Goal: Task Accomplishment & Management: Use online tool/utility

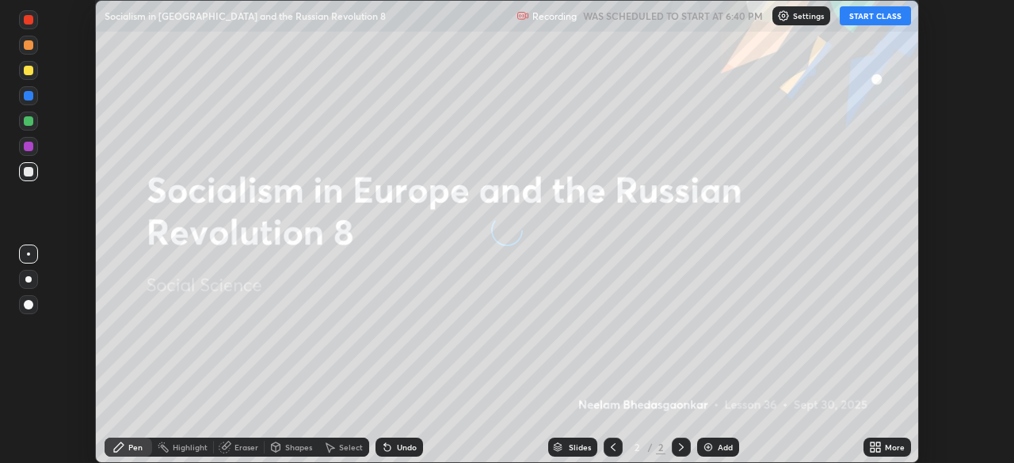
scroll to position [463, 1013]
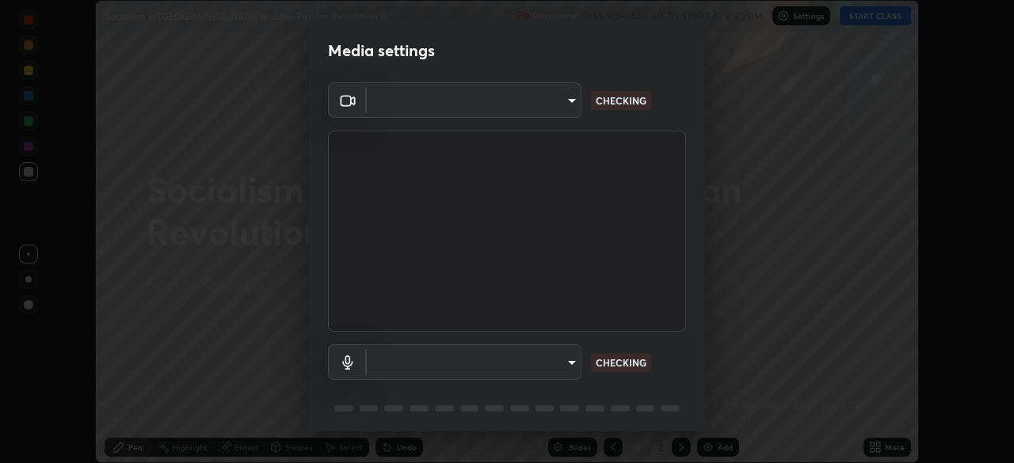
type input "ad6db9ec64aa91bb9d367053e8f3ae0092521a506c05523ccadca3fd020023ed"
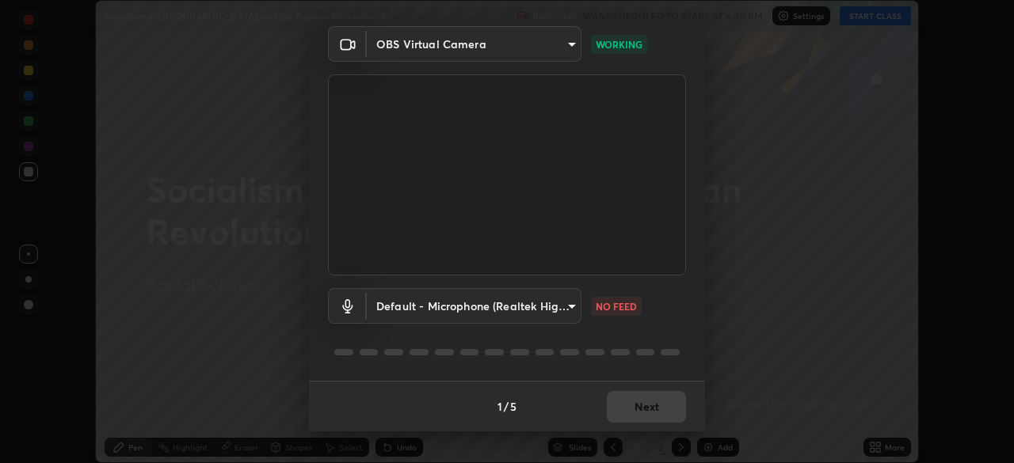
click at [538, 319] on body "Erase all Socialism in [GEOGRAPHIC_DATA] and the Russian Revolution 8 Recording…" at bounding box center [507, 231] width 1014 height 463
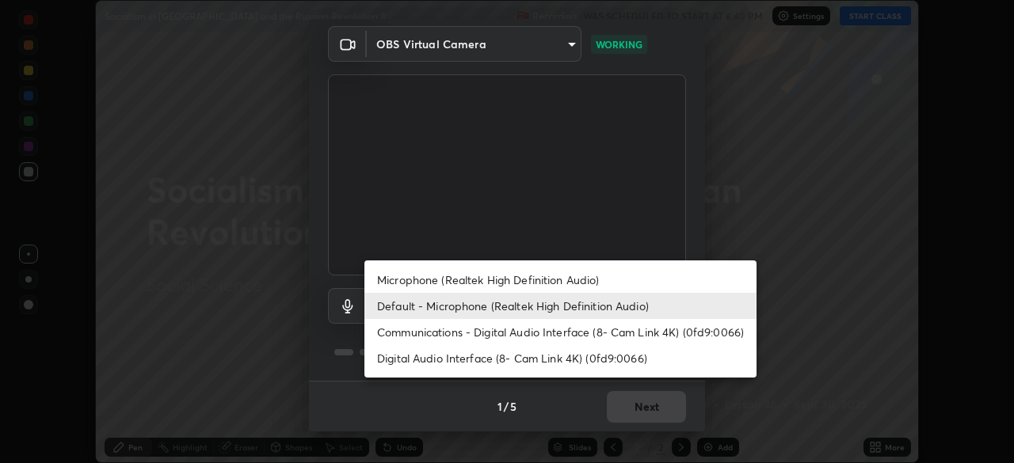
click at [601, 284] on li "Microphone (Realtek High Definition Audio)" at bounding box center [560, 280] width 392 height 26
type input "7b80235b4ebd2cfdcd00bebac1f1d889fd1e5e45b60eb60e9d309105b6515a8e"
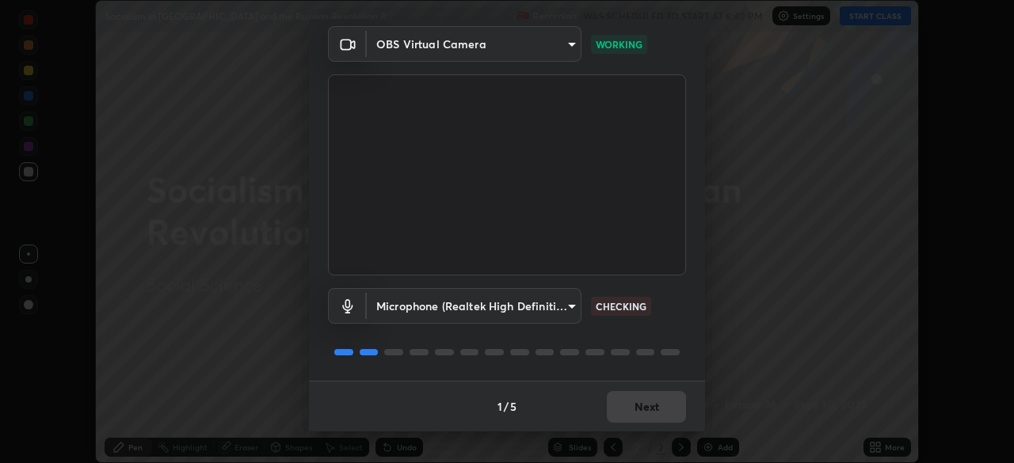
click at [527, 311] on body "Erase all Socialism in [GEOGRAPHIC_DATA] and the Russian Revolution 8 Recording…" at bounding box center [507, 231] width 1014 height 463
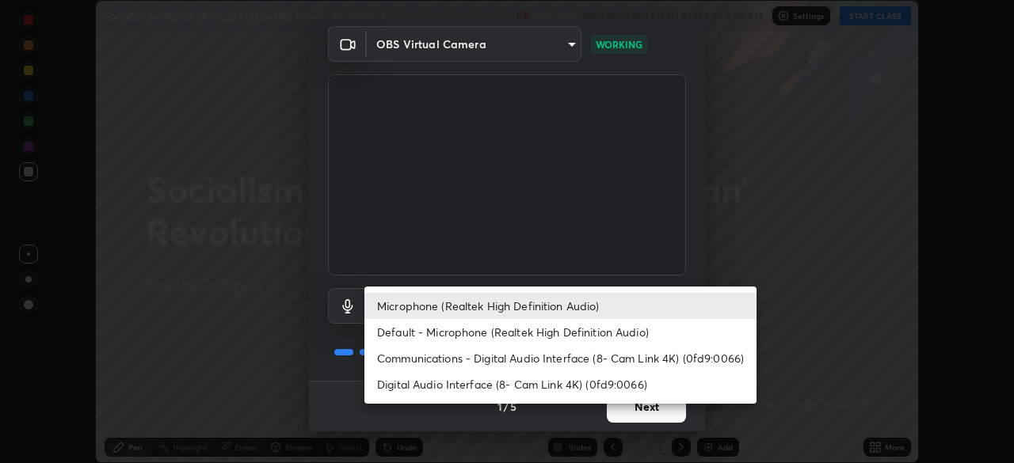
click at [342, 349] on div at bounding box center [507, 231] width 1014 height 463
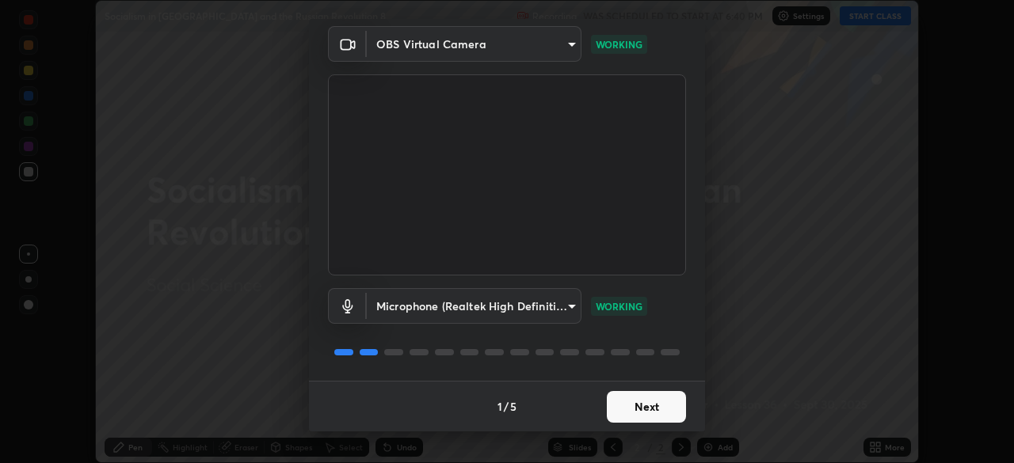
click at [608, 420] on button "Next" at bounding box center [646, 407] width 79 height 32
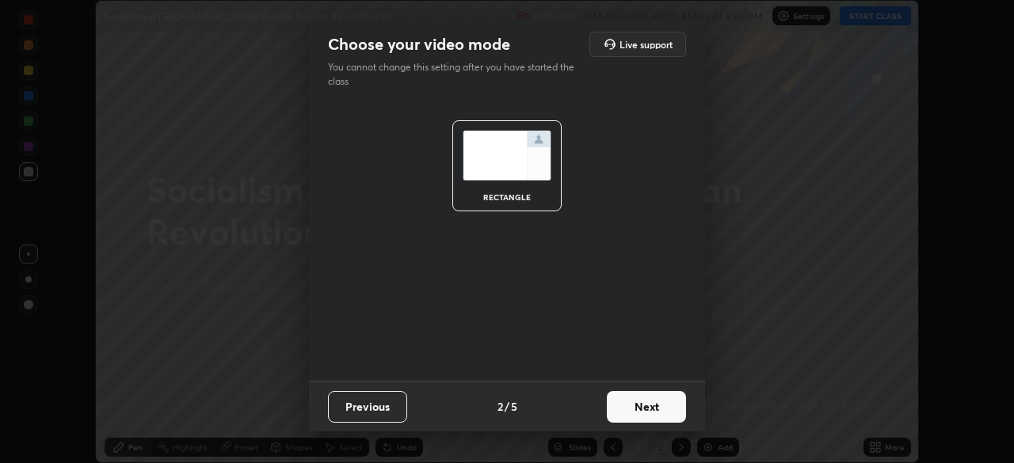
scroll to position [0, 0]
click at [626, 403] on button "Next" at bounding box center [646, 407] width 79 height 32
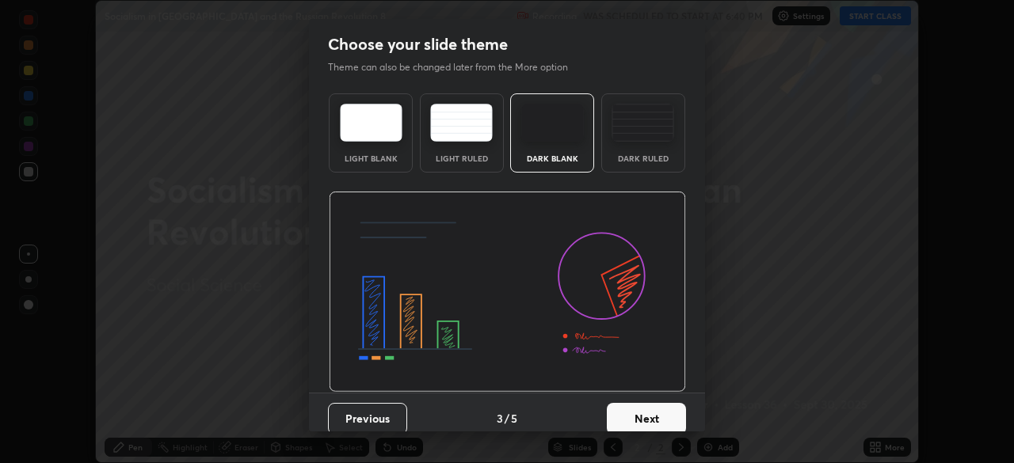
click at [635, 407] on button "Next" at bounding box center [646, 419] width 79 height 32
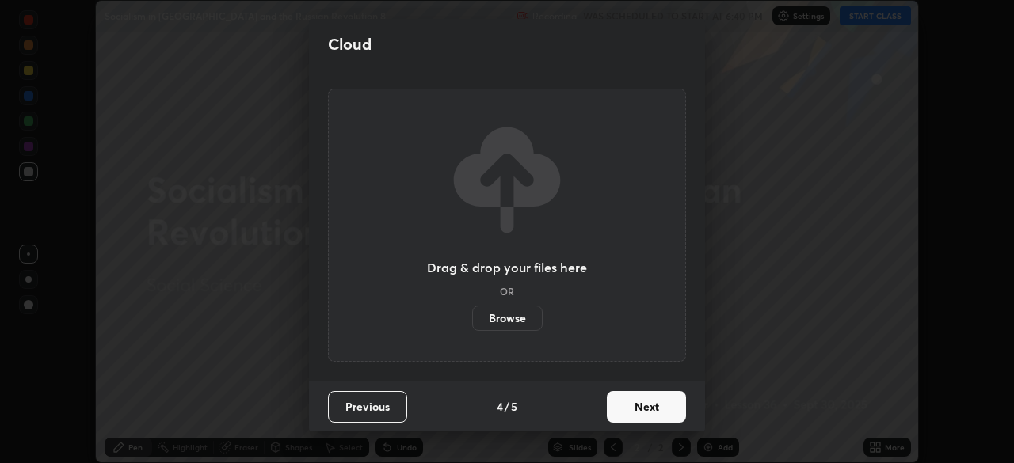
click at [508, 323] on label "Browse" at bounding box center [507, 318] width 70 height 25
click at [472, 323] on input "Browse" at bounding box center [472, 318] width 0 height 25
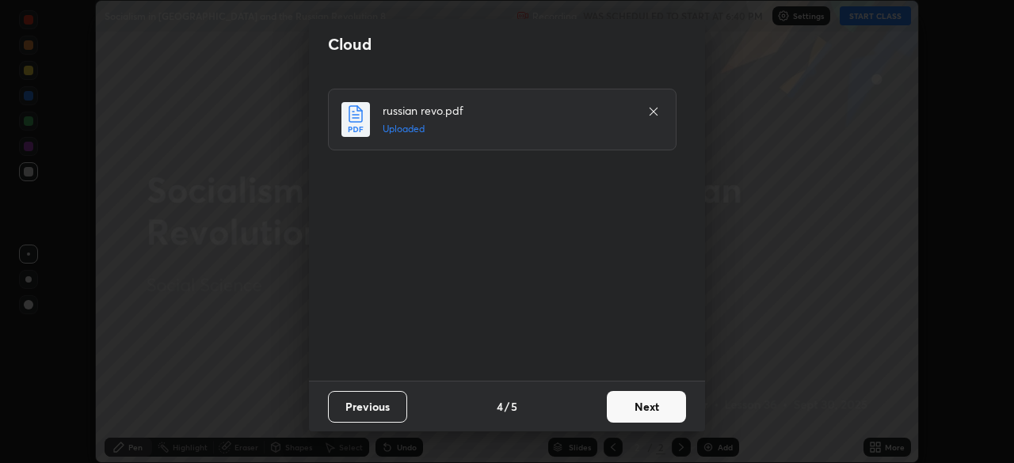
click at [629, 403] on button "Next" at bounding box center [646, 407] width 79 height 32
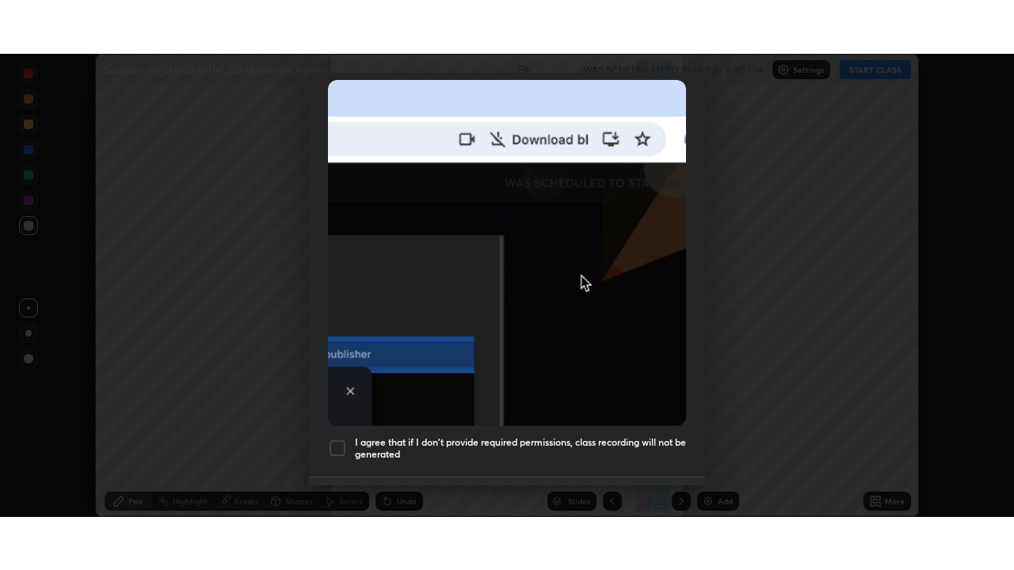
scroll to position [379, 0]
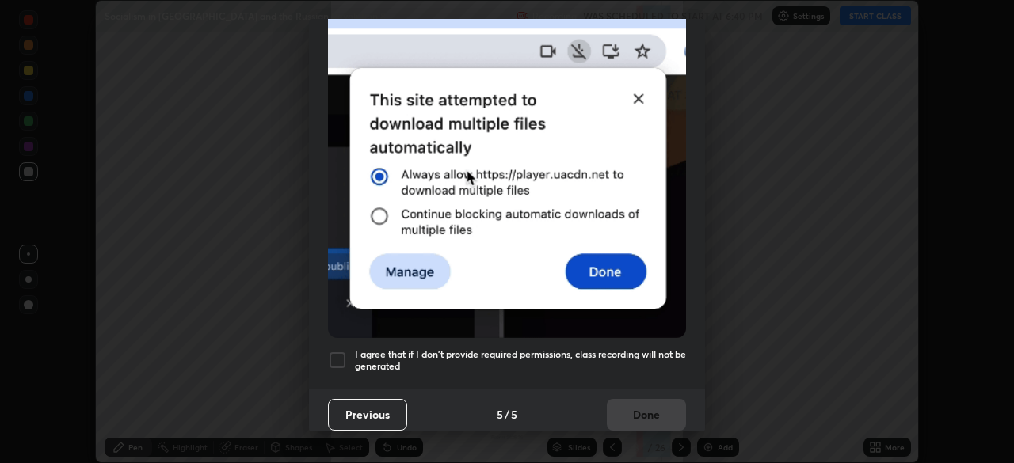
click at [334, 355] on div at bounding box center [337, 360] width 19 height 19
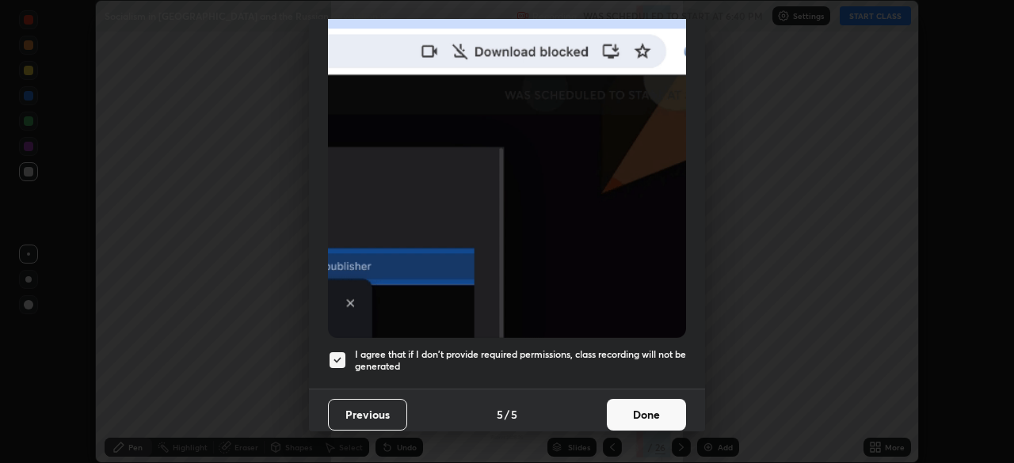
click at [626, 402] on button "Done" at bounding box center [646, 415] width 79 height 32
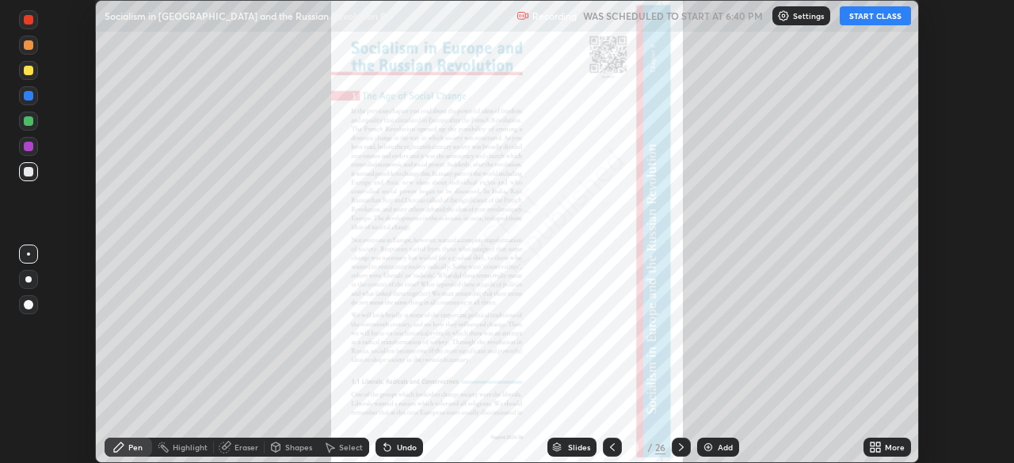
click at [884, 452] on div "More" at bounding box center [887, 447] width 48 height 19
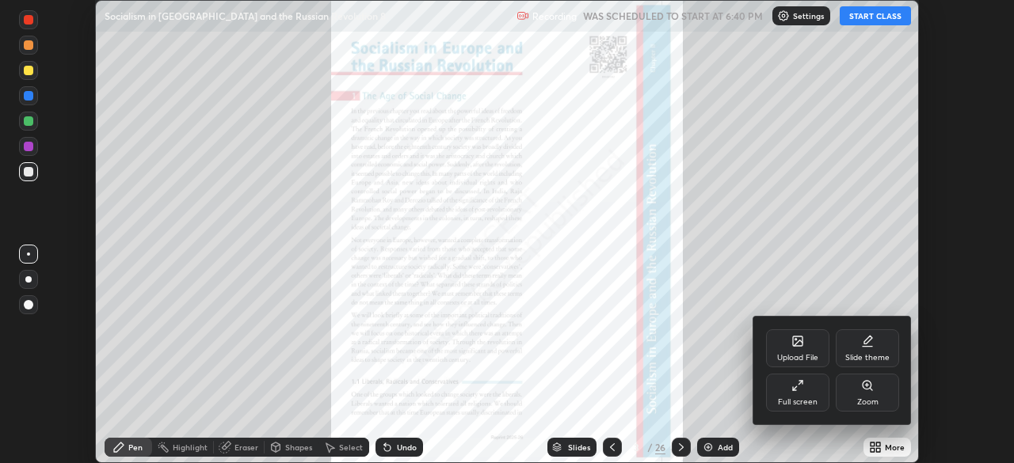
click at [806, 391] on div "Full screen" at bounding box center [797, 393] width 63 height 38
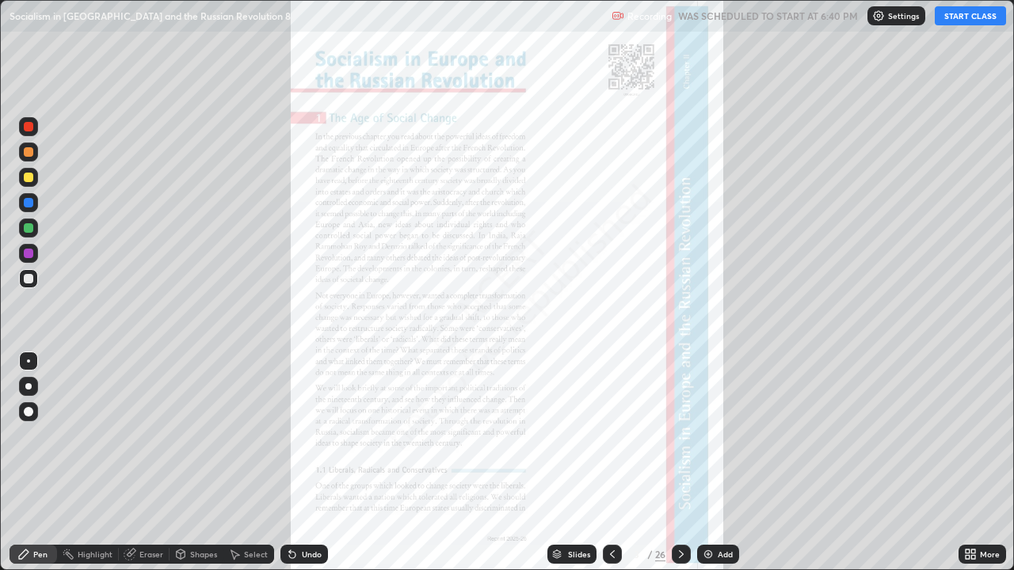
scroll to position [570, 1014]
click at [955, 16] on button "START CLASS" at bounding box center [970, 15] width 71 height 19
click at [958, 19] on button "START CLASS" at bounding box center [970, 15] width 71 height 19
click at [680, 463] on icon at bounding box center [681, 554] width 13 height 13
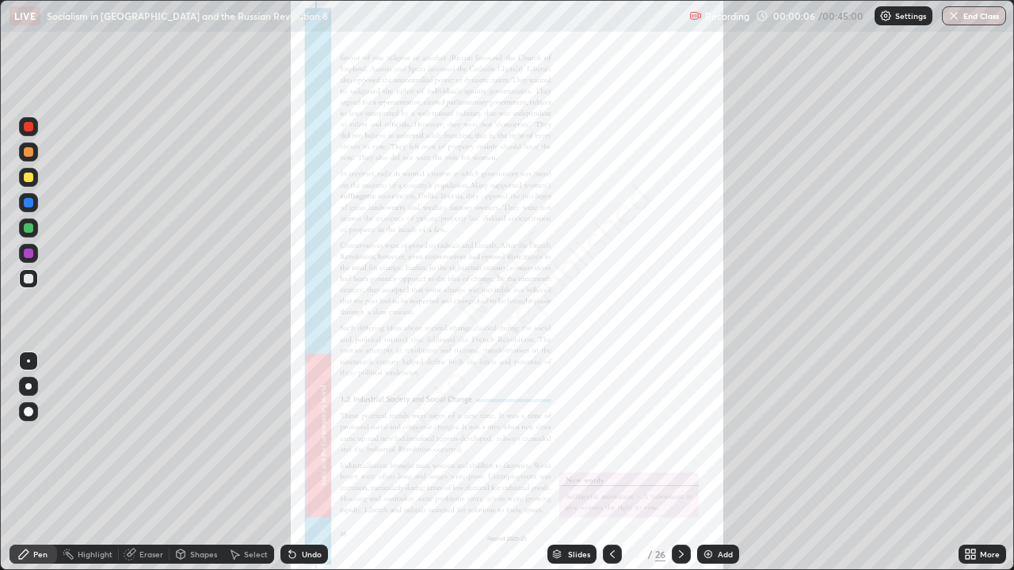
click at [680, 463] on icon at bounding box center [681, 555] width 5 height 8
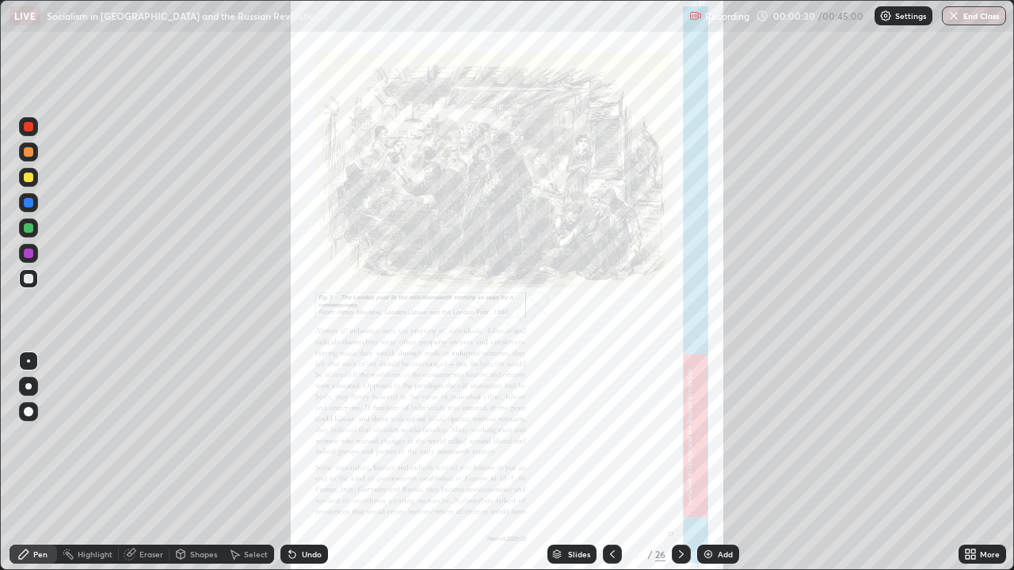
click at [609, 463] on icon at bounding box center [612, 554] width 13 height 13
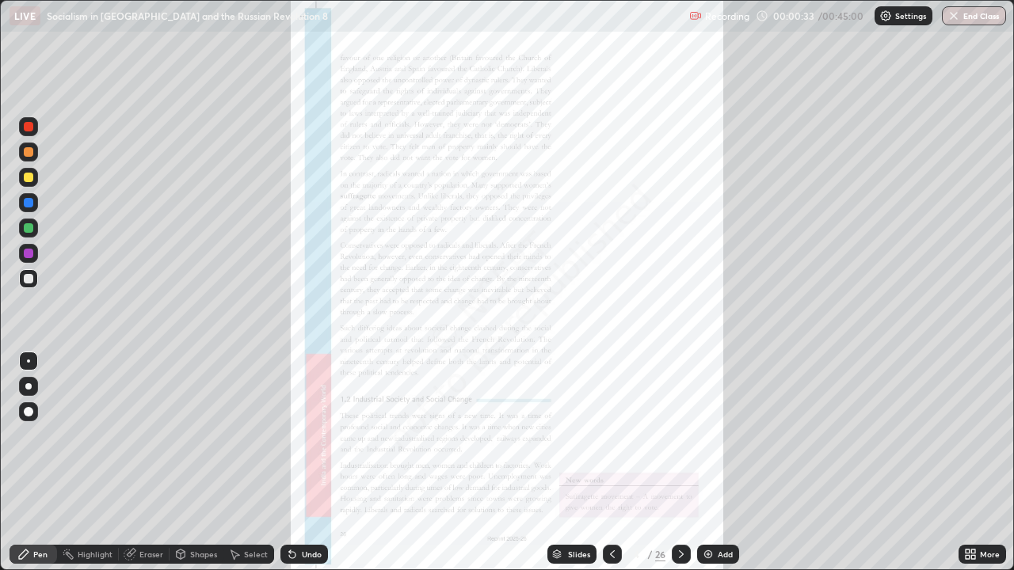
click at [677, 463] on icon at bounding box center [681, 554] width 13 height 13
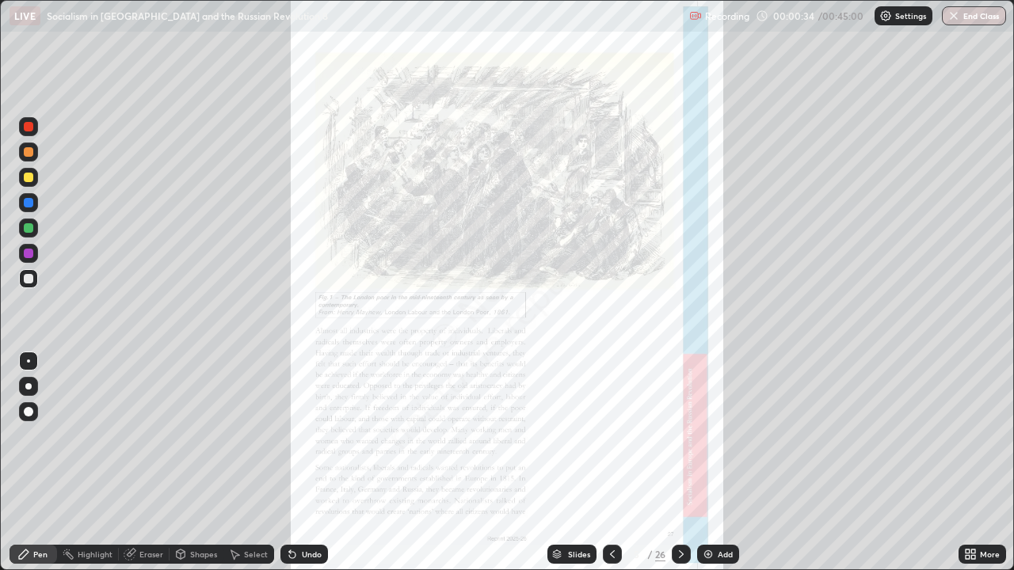
click at [680, 463] on icon at bounding box center [681, 554] width 13 height 13
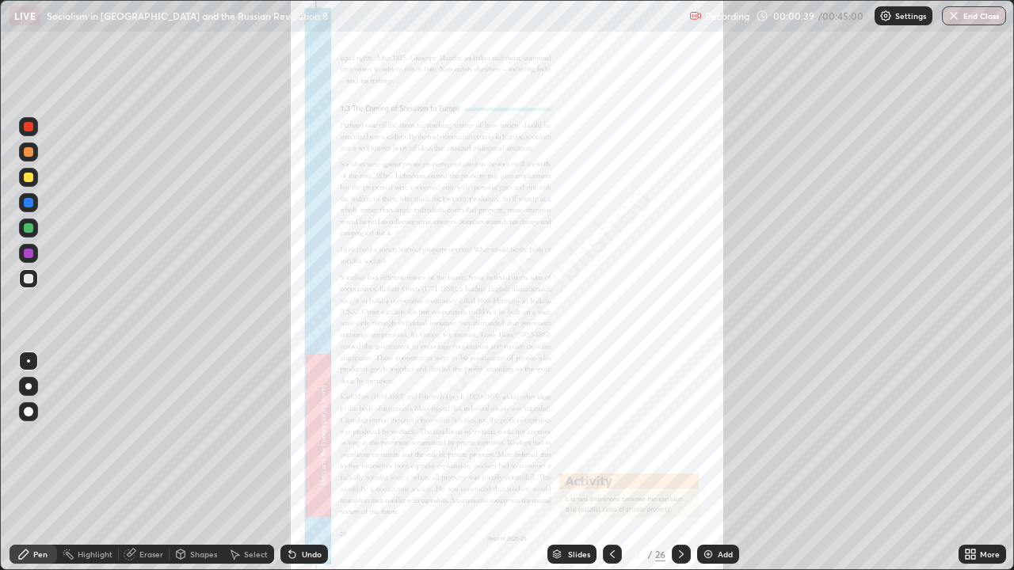
click at [679, 463] on icon at bounding box center [681, 555] width 5 height 8
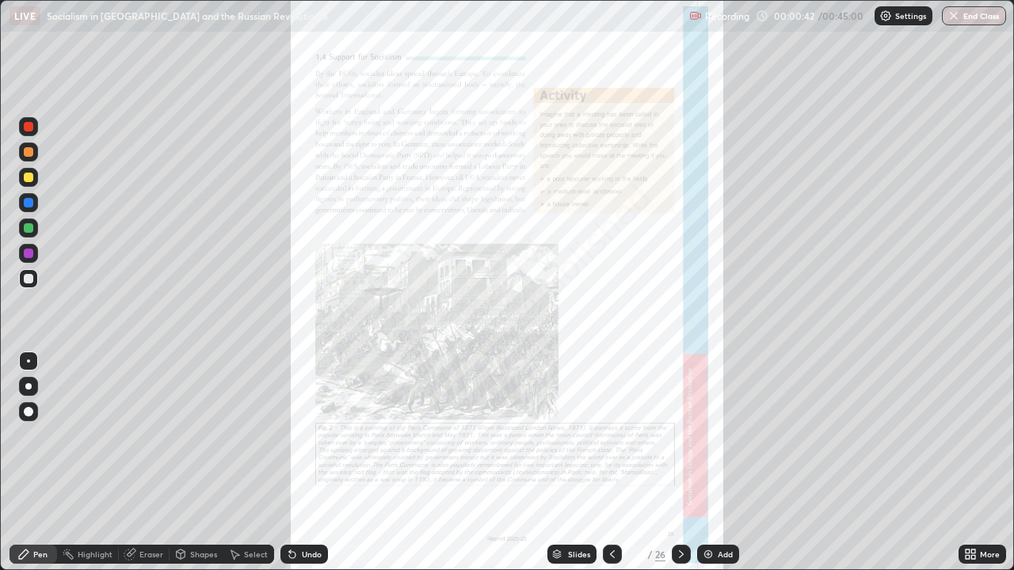
click at [680, 463] on icon at bounding box center [681, 554] width 13 height 13
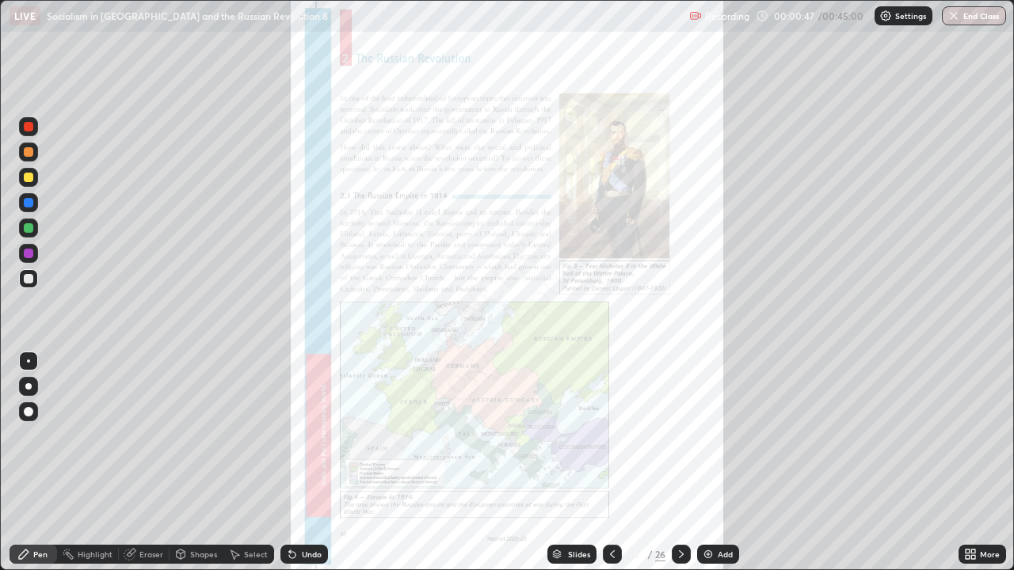
click at [682, 463] on icon at bounding box center [681, 554] width 13 height 13
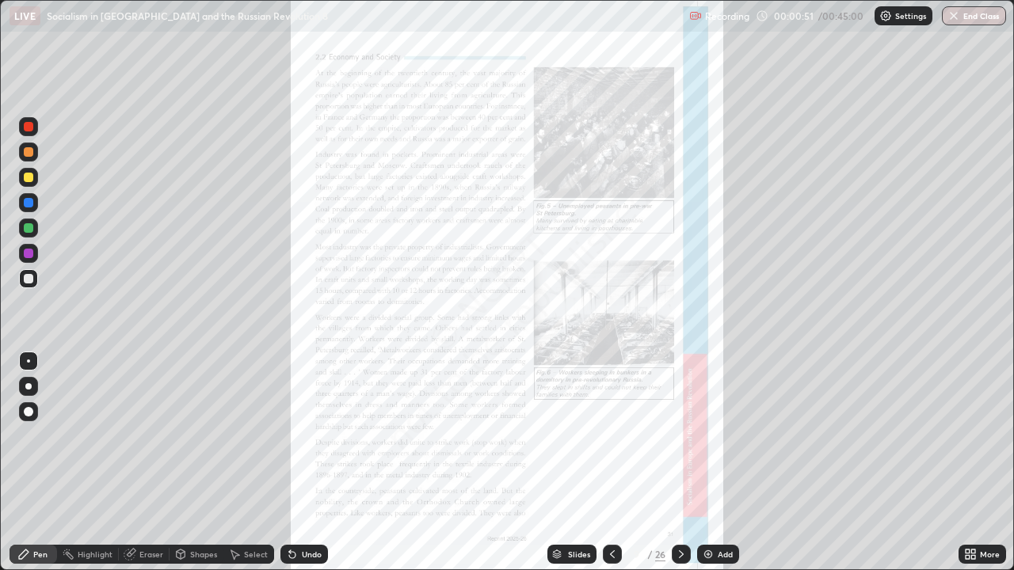
click at [680, 463] on icon at bounding box center [681, 555] width 5 height 8
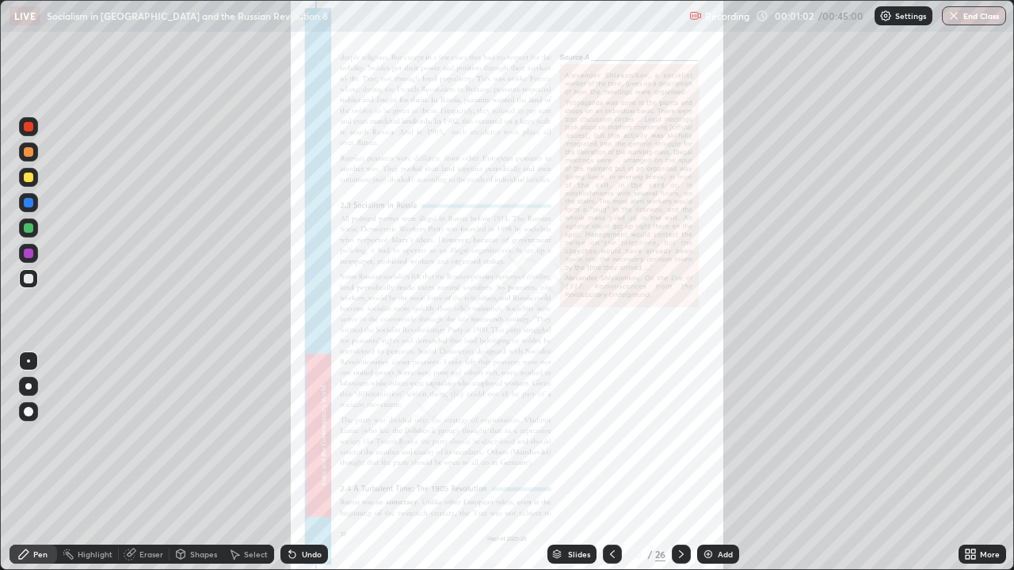
click at [679, 463] on icon at bounding box center [681, 554] width 13 height 13
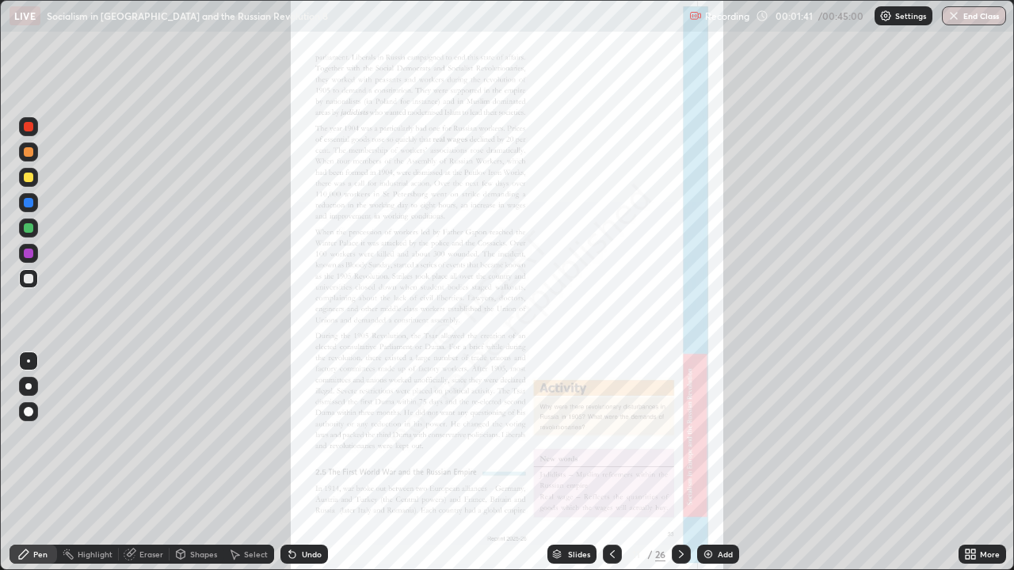
click at [682, 463] on icon at bounding box center [681, 554] width 13 height 13
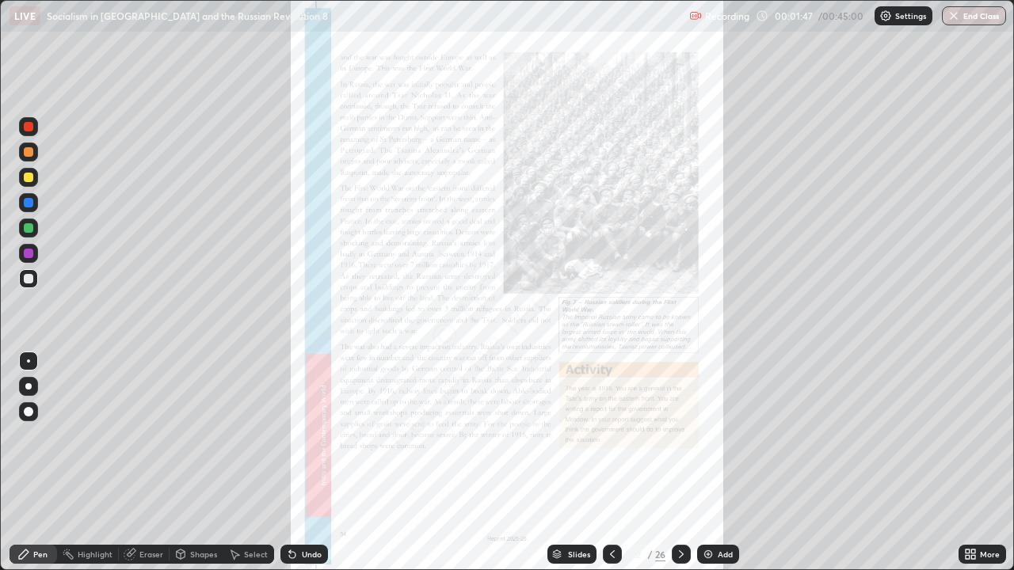
click at [973, 463] on icon at bounding box center [973, 552] width 4 height 4
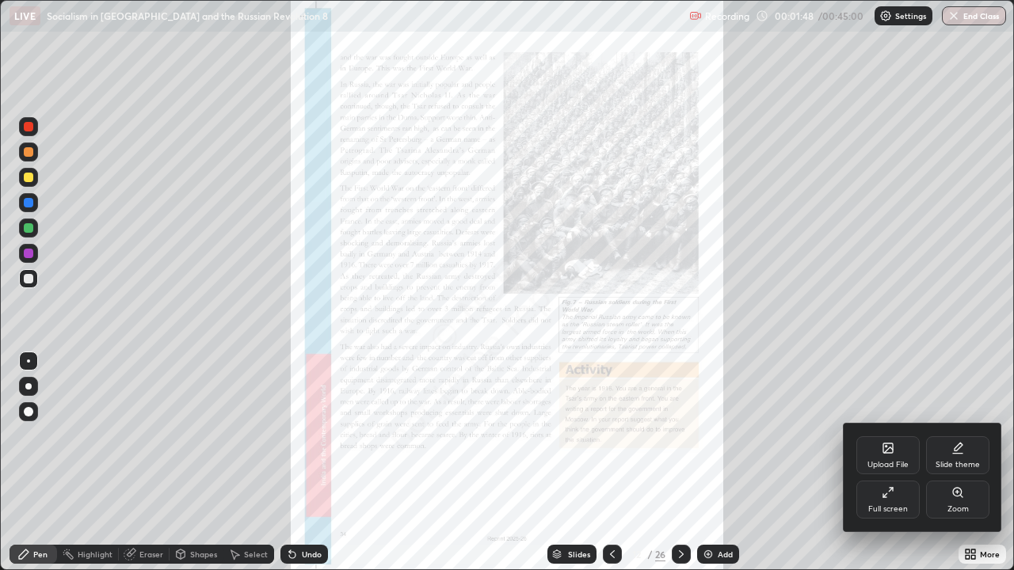
click at [951, 463] on div "Zoom" at bounding box center [957, 509] width 21 height 8
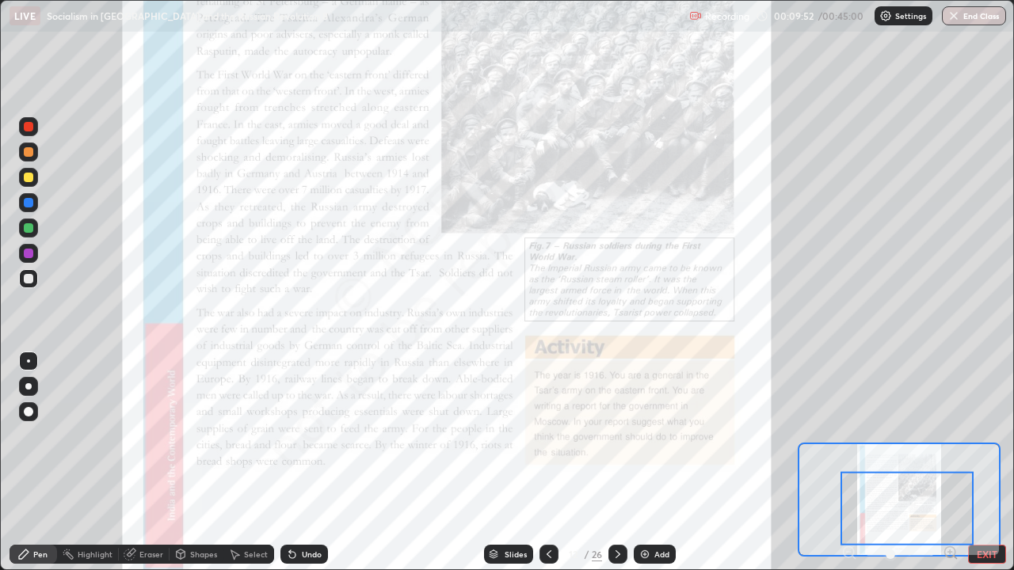
click at [616, 463] on icon at bounding box center [618, 554] width 13 height 13
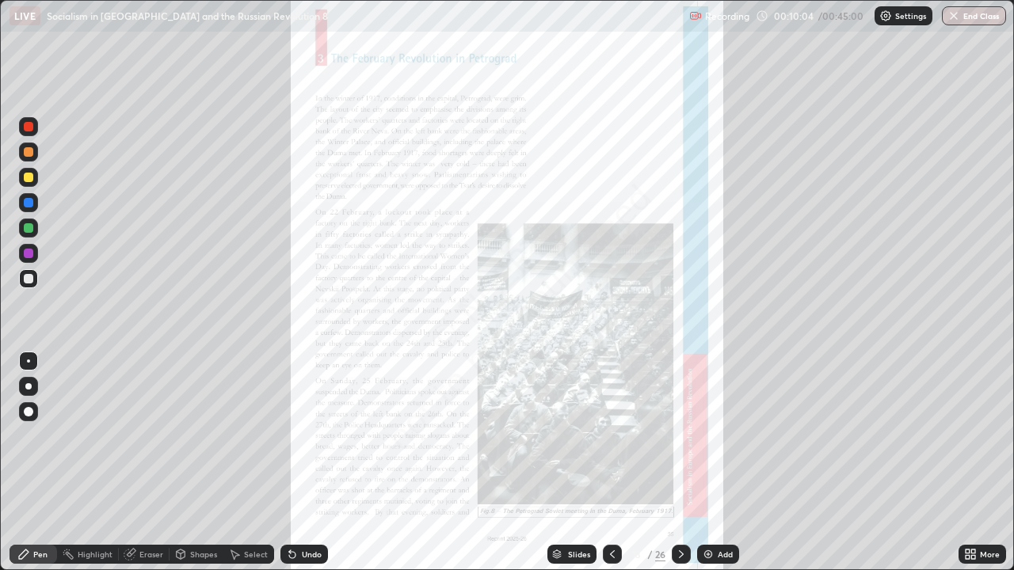
click at [975, 463] on icon at bounding box center [973, 552] width 4 height 4
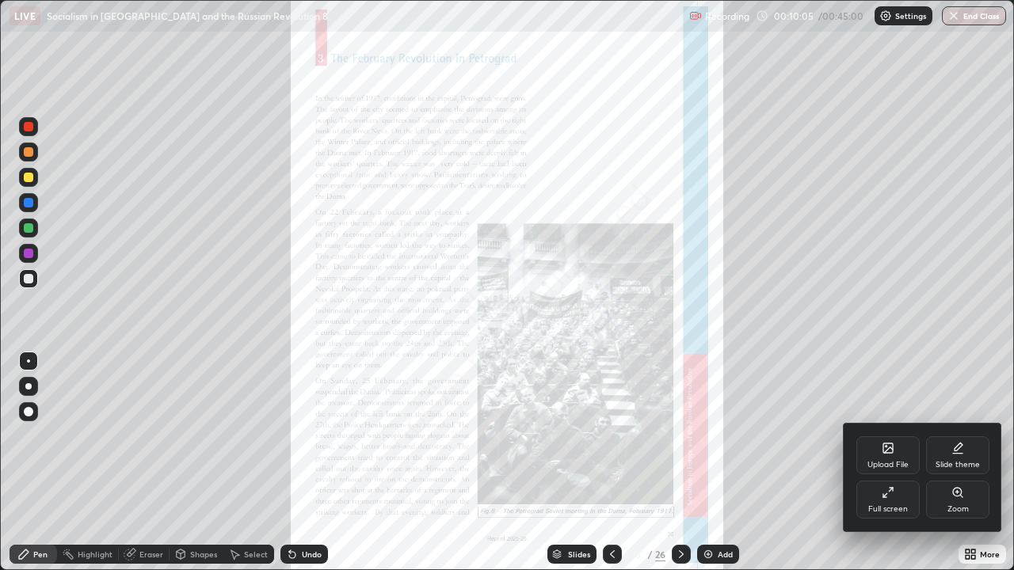
click at [941, 463] on div "Zoom" at bounding box center [957, 500] width 63 height 38
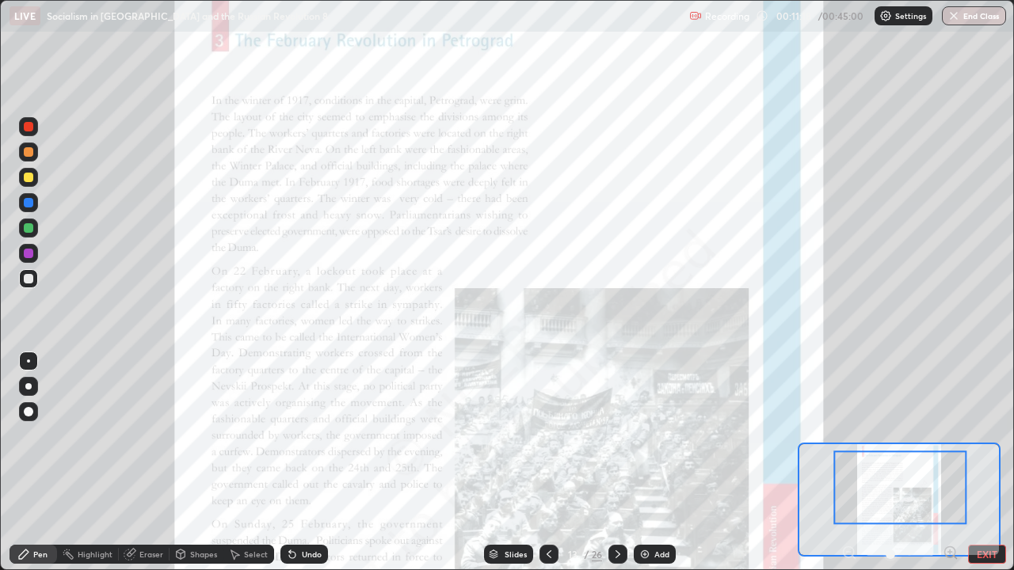
click at [35, 234] on div at bounding box center [28, 228] width 19 height 19
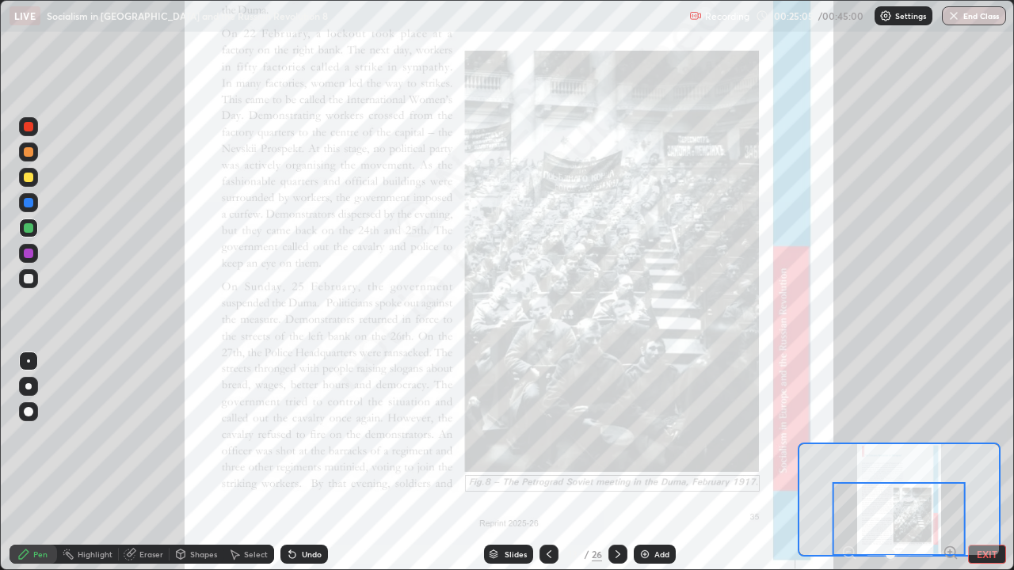
click at [619, 463] on icon at bounding box center [617, 555] width 5 height 8
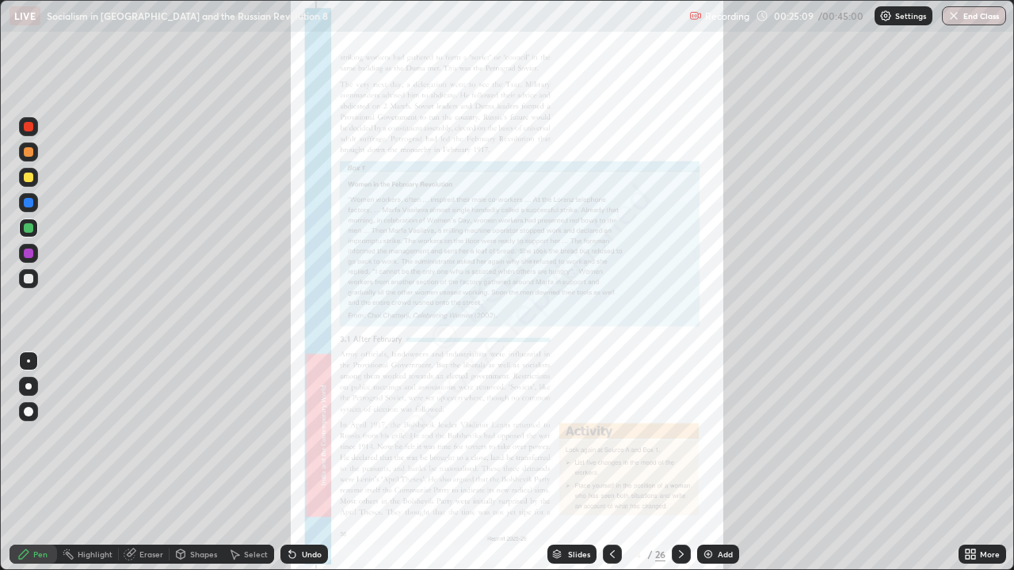
click at [980, 463] on div "More" at bounding box center [990, 555] width 20 height 8
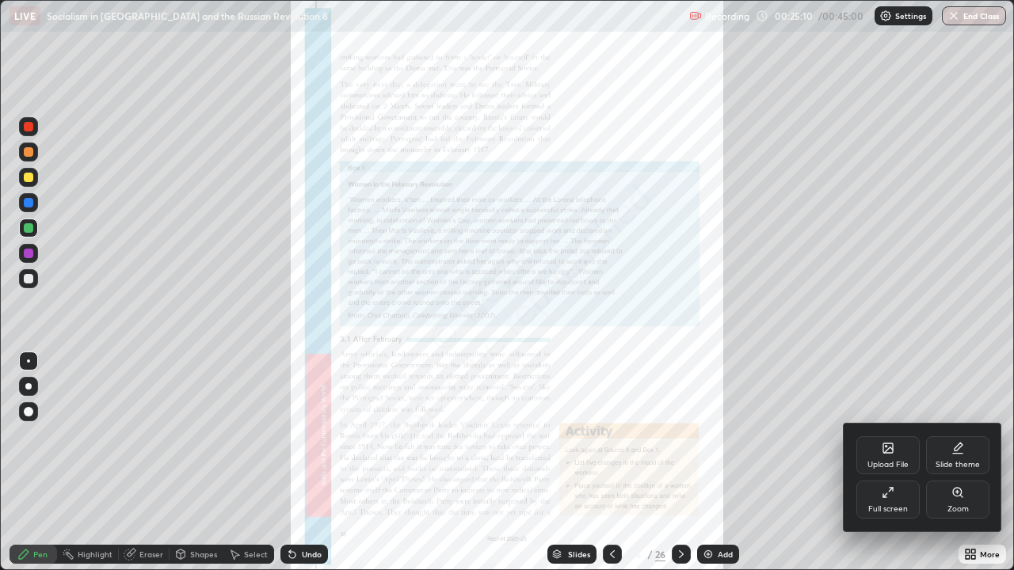
click at [965, 463] on div "Zoom" at bounding box center [957, 500] width 63 height 38
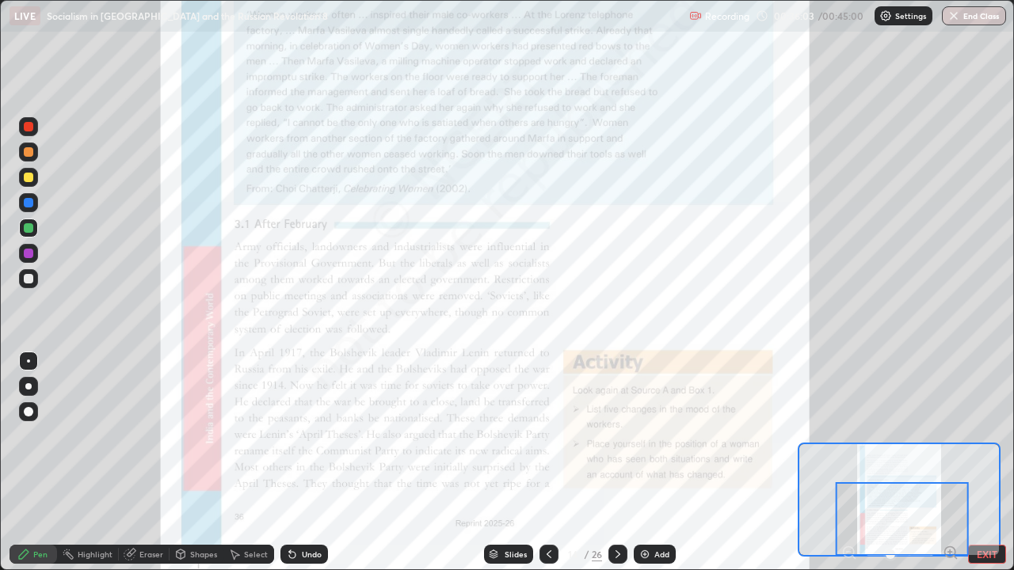
click at [619, 463] on icon at bounding box center [618, 554] width 13 height 13
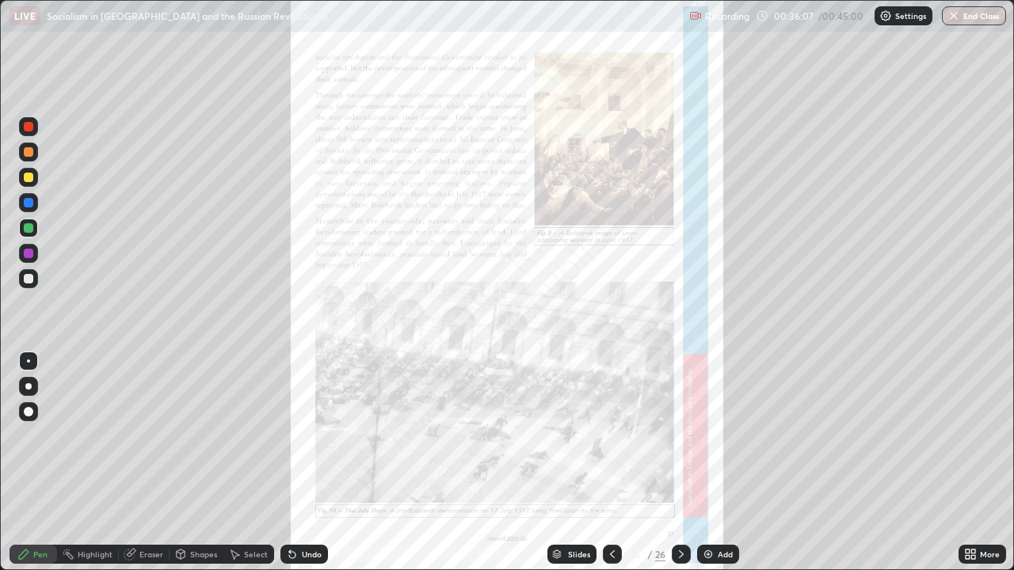
click at [967, 463] on icon at bounding box center [968, 552] width 4 height 4
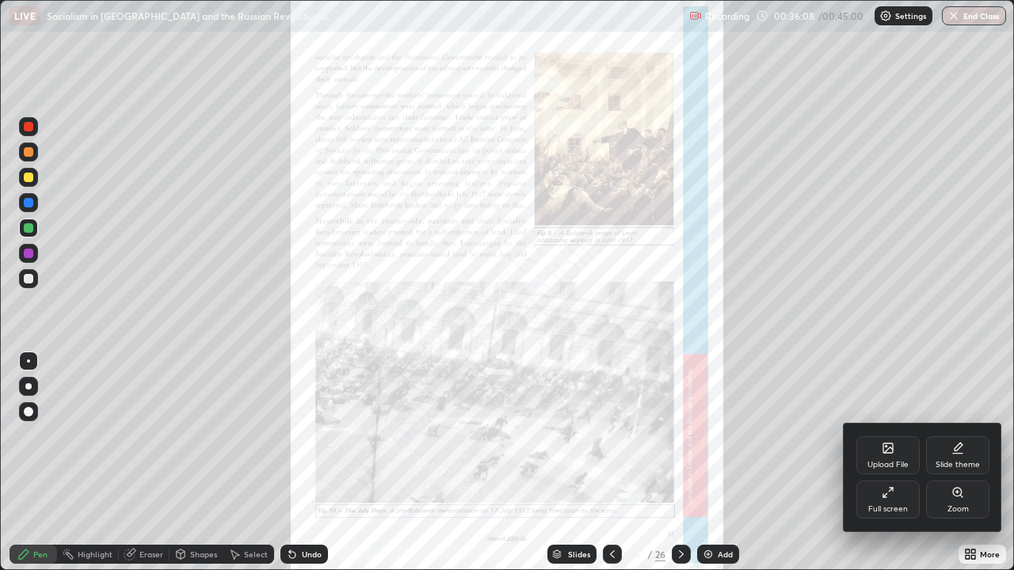
click at [950, 463] on div "Zoom" at bounding box center [957, 500] width 63 height 38
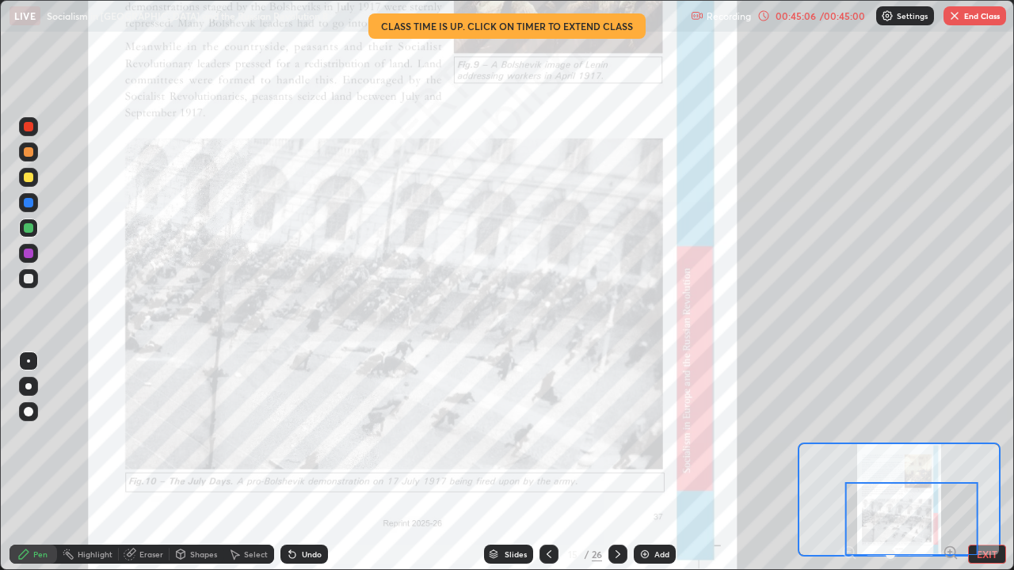
click at [990, 22] on button "End Class" at bounding box center [974, 15] width 63 height 19
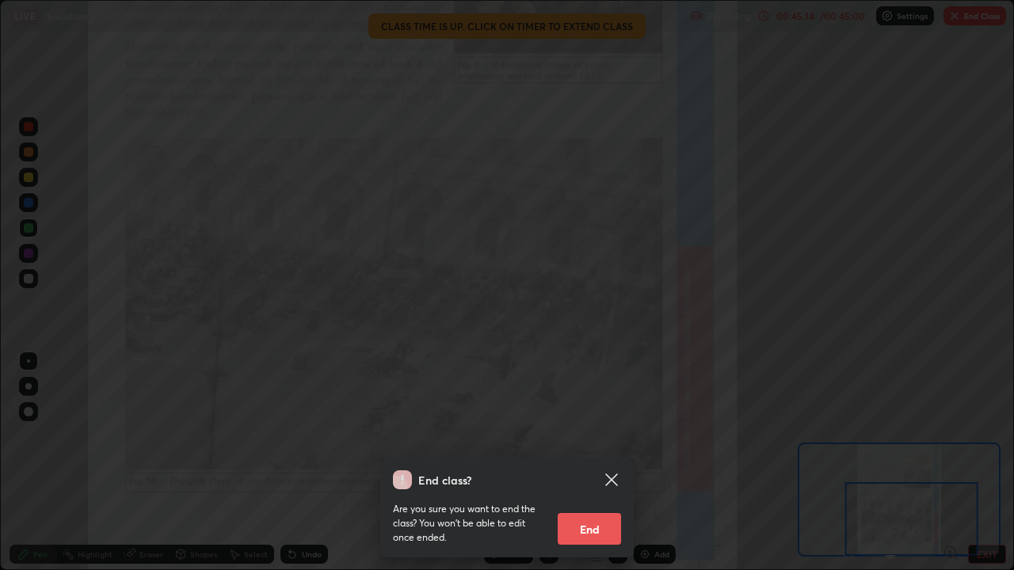
click at [591, 463] on button "End" at bounding box center [589, 529] width 63 height 32
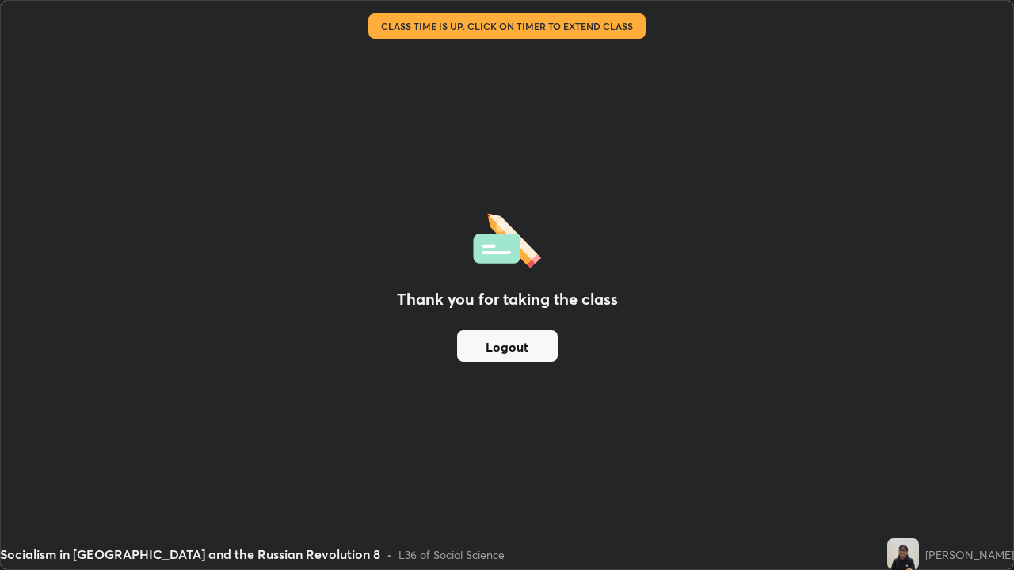
click at [526, 343] on button "Logout" at bounding box center [507, 346] width 101 height 32
